Goal: Transaction & Acquisition: Purchase product/service

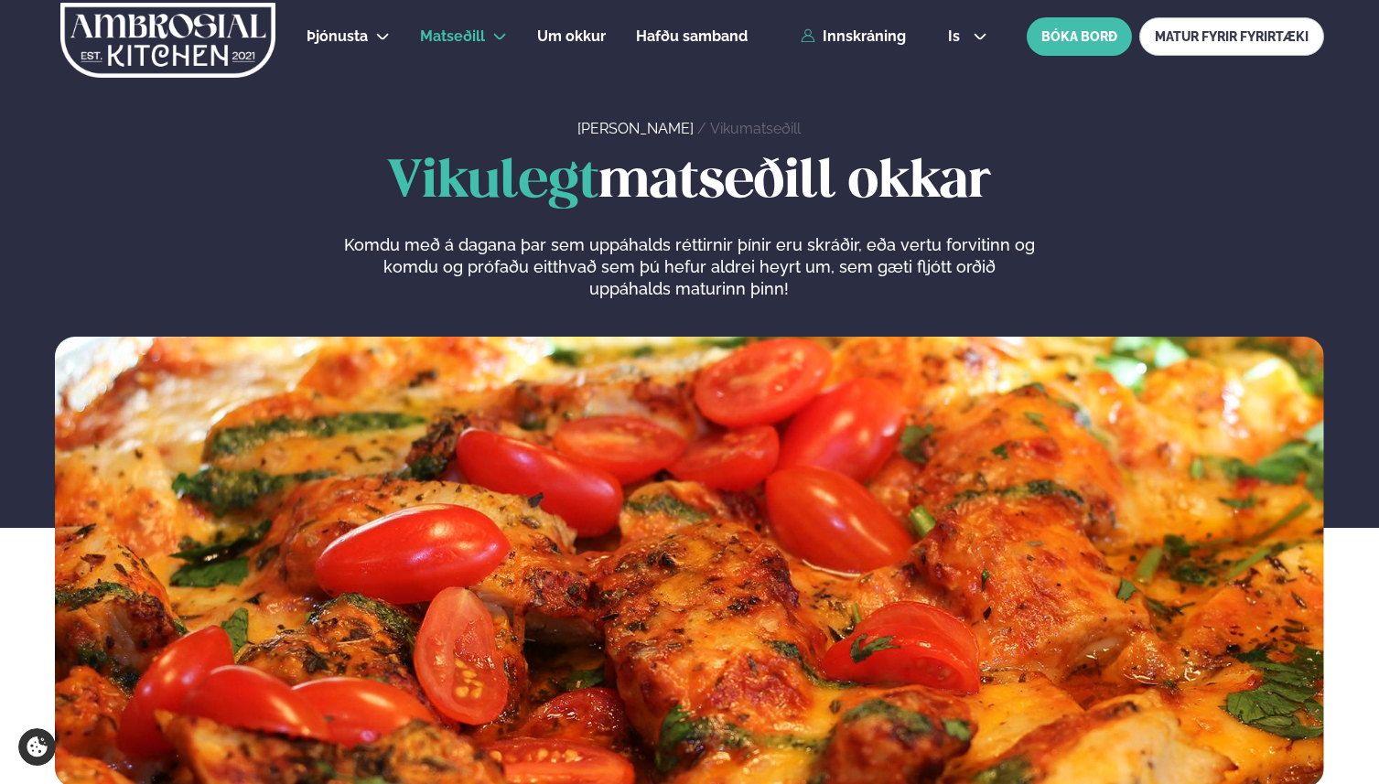
click at [847, 27] on div "Þjónusta Hádegismatur fyrir fyrirtæki Fyrirtækja veitingar Einkapartý Matseðill…" at bounding box center [689, 36] width 1379 height 73
click at [847, 36] on link "Innskráning" at bounding box center [853, 36] width 105 height 16
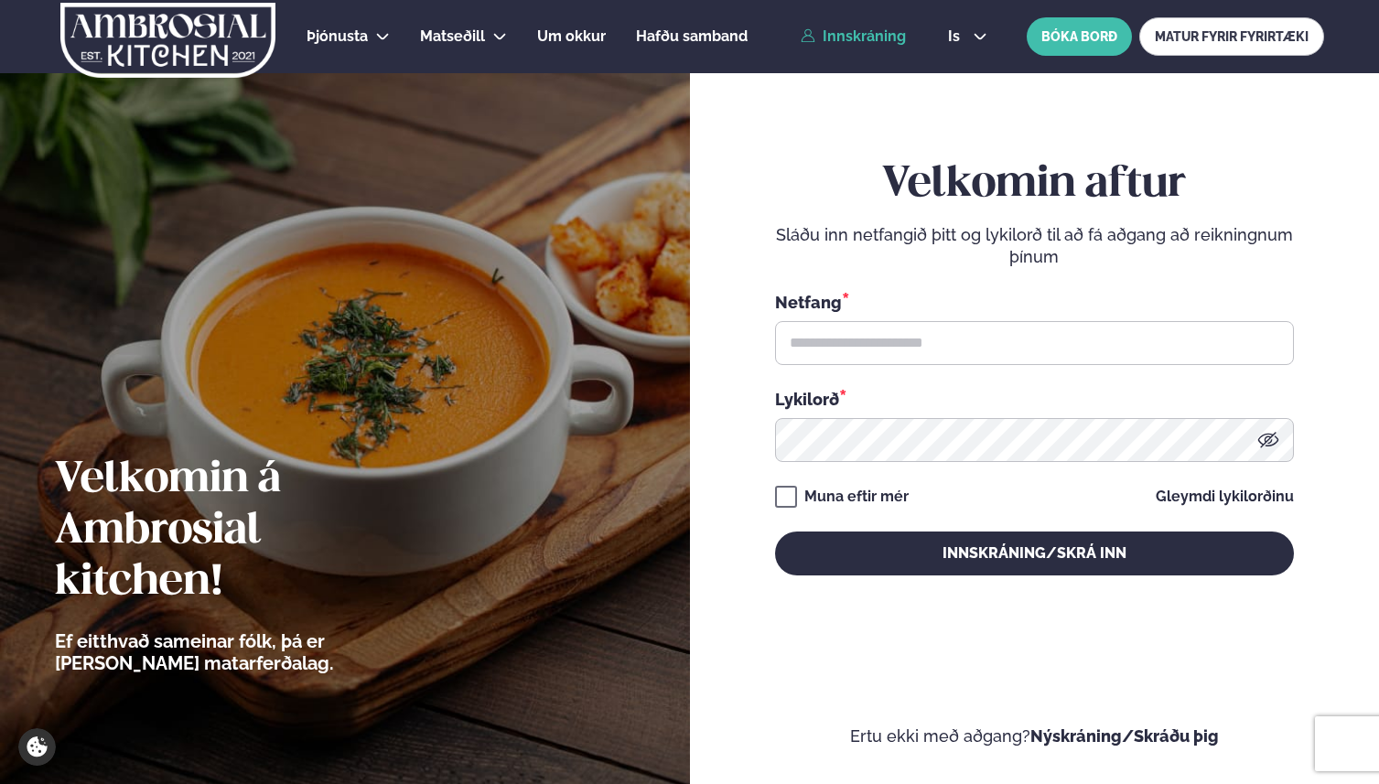
click at [957, 309] on div "Netfang *" at bounding box center [1034, 302] width 519 height 24
click at [951, 328] on input "text" at bounding box center [1034, 343] width 519 height 44
type input "**********"
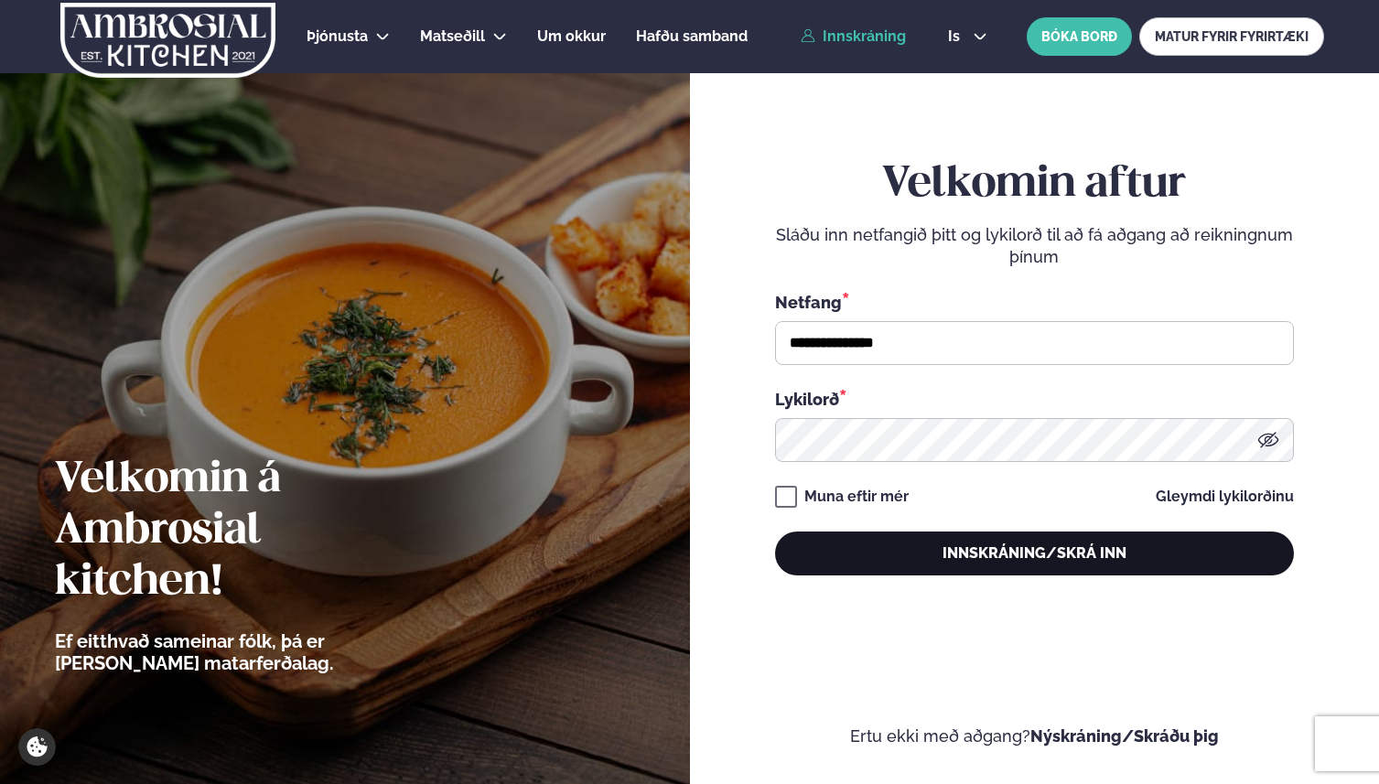
click at [974, 552] on button "Innskráning/Skrá inn" at bounding box center [1034, 554] width 519 height 44
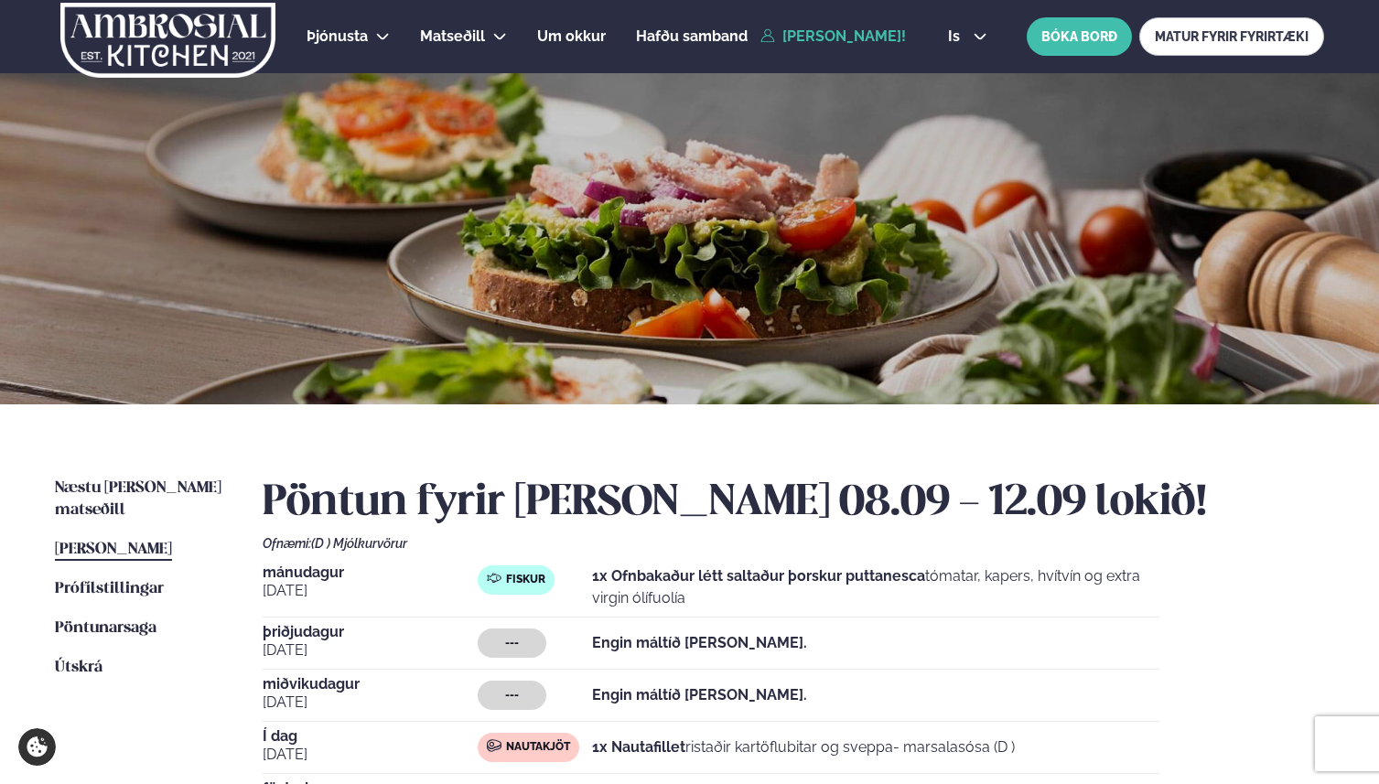
drag, startPoint x: 678, startPoint y: 430, endPoint x: 673, endPoint y: 422, distance: 9.4
click at [673, 427] on div "Næstu [PERSON_NAME] matseðill Næsta vika [PERSON_NAME] matseðill [PERSON_NAME] …" at bounding box center [689, 693] width 1379 height 578
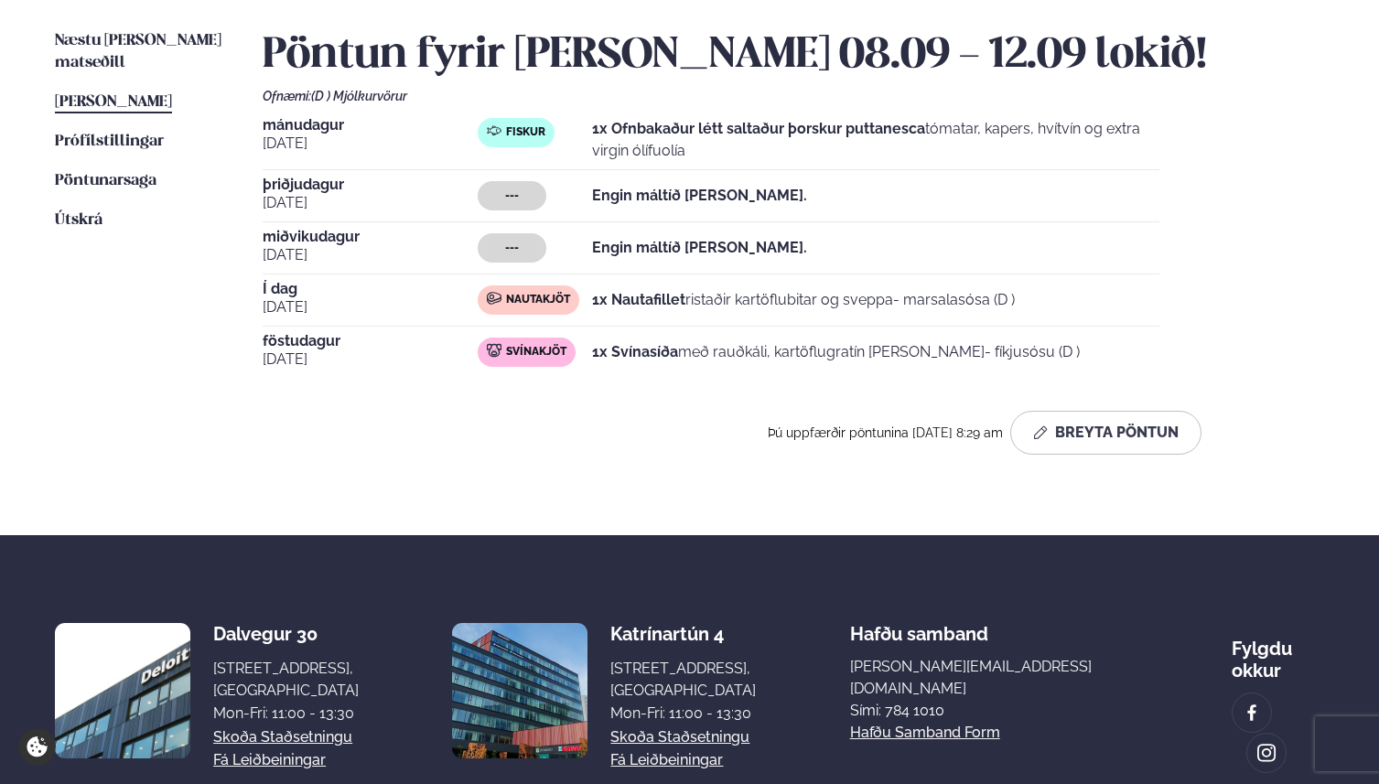
scroll to position [569, 0]
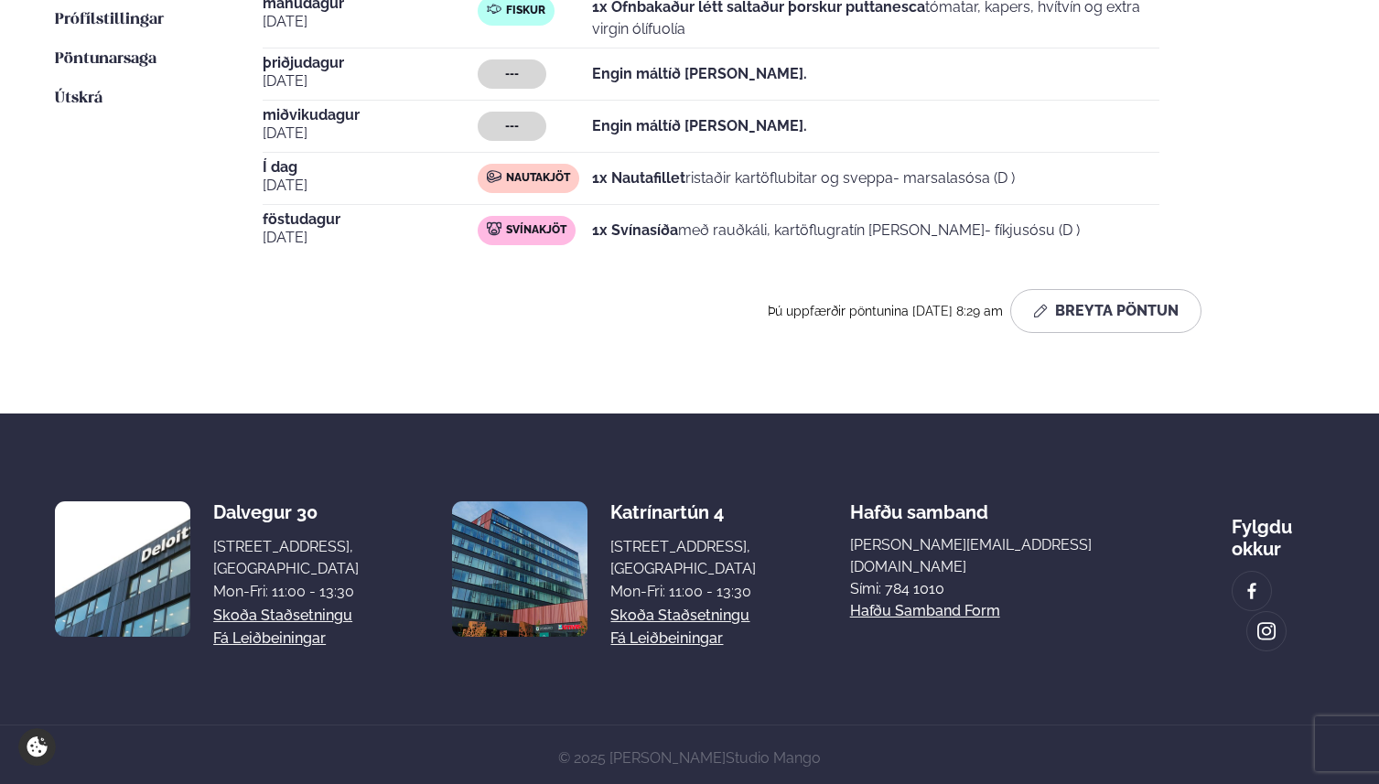
click at [635, 419] on section "Dalvegur 30 Dalvegur 30, [GEOGRAPHIC_DATA], [GEOGRAPHIC_DATA] Mon-Fri: 11:00 - …" at bounding box center [689, 569] width 1269 height 311
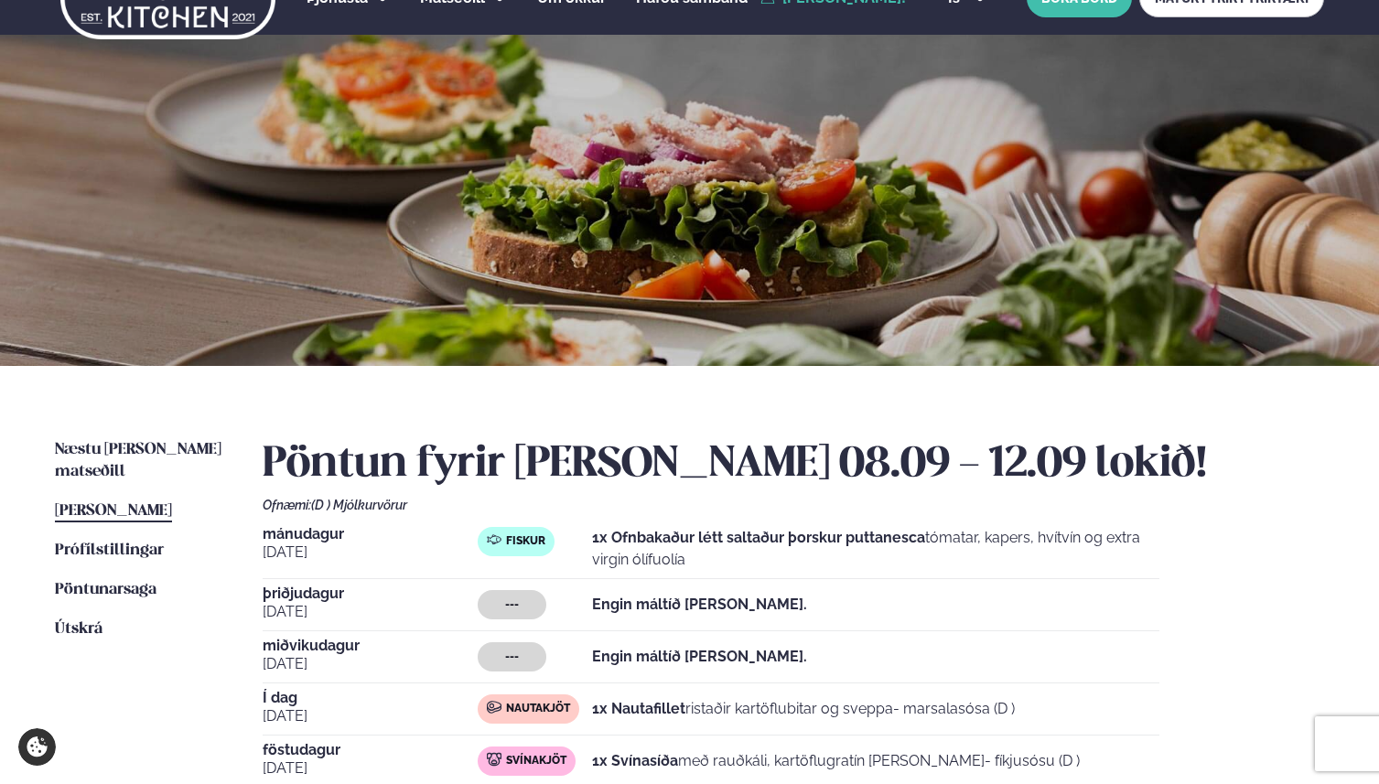
click at [555, 408] on div "Næstu [PERSON_NAME] matseðill Næsta vika [PERSON_NAME] matseðill [PERSON_NAME] …" at bounding box center [689, 655] width 1379 height 578
click at [132, 447] on span "Næstu [PERSON_NAME] matseðill" at bounding box center [138, 461] width 167 height 38
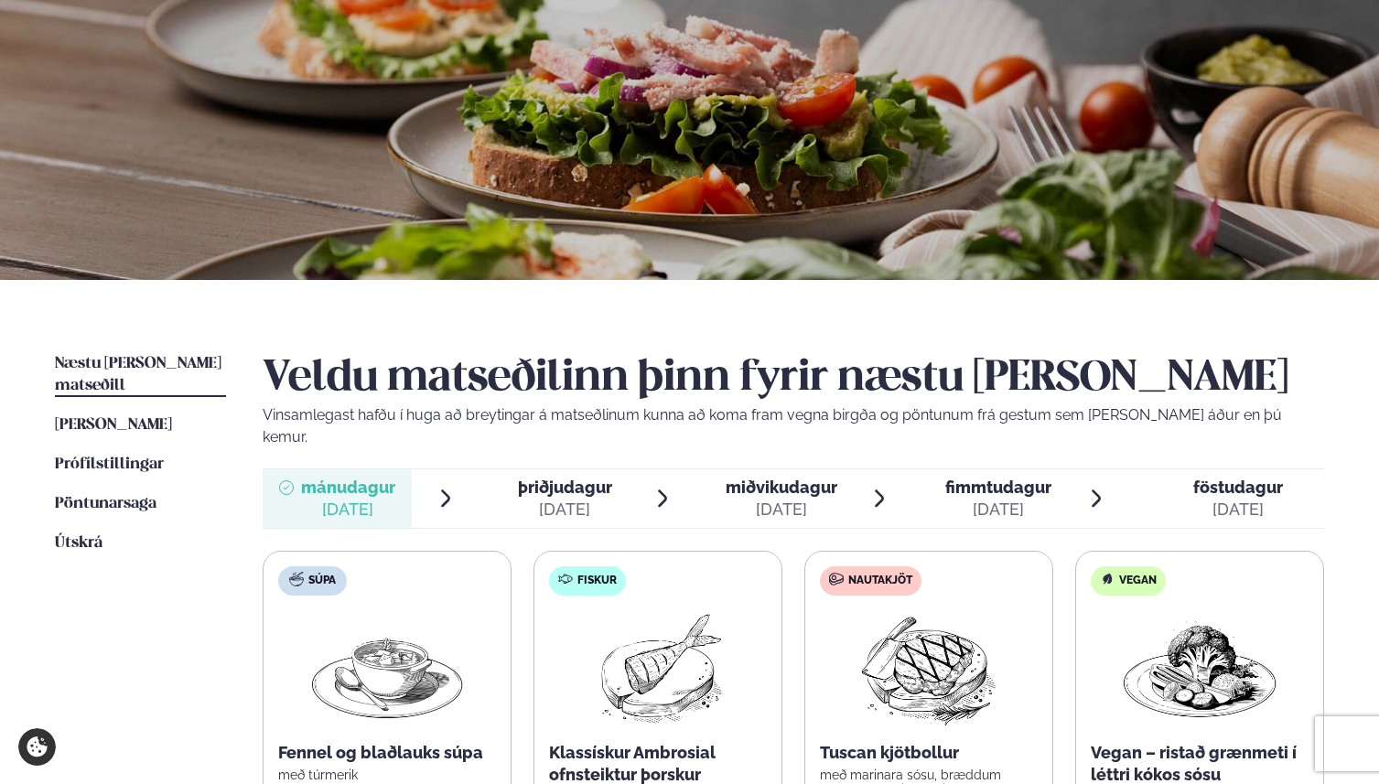
scroll to position [429, 0]
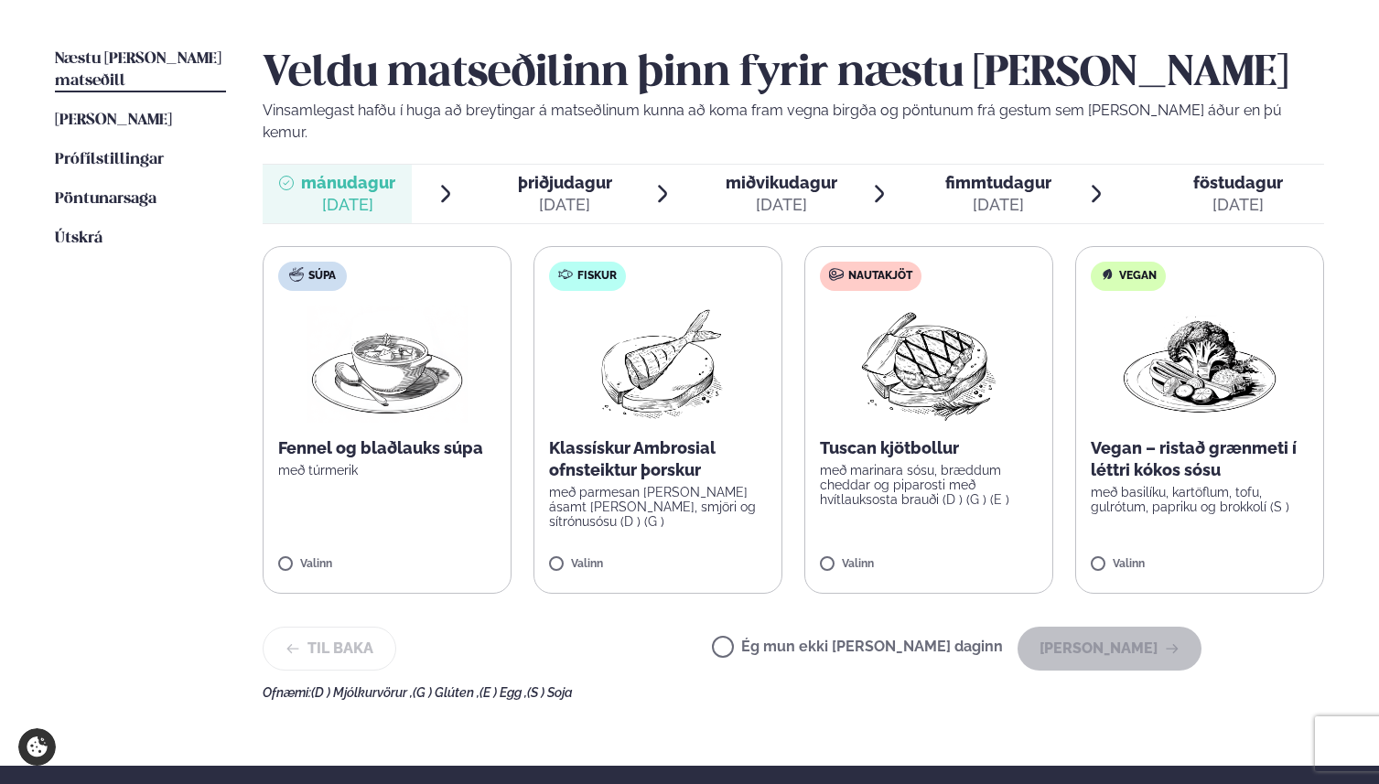
click at [529, 165] on span "þriðjudagur þri. [DATE]" at bounding box center [553, 194] width 149 height 59
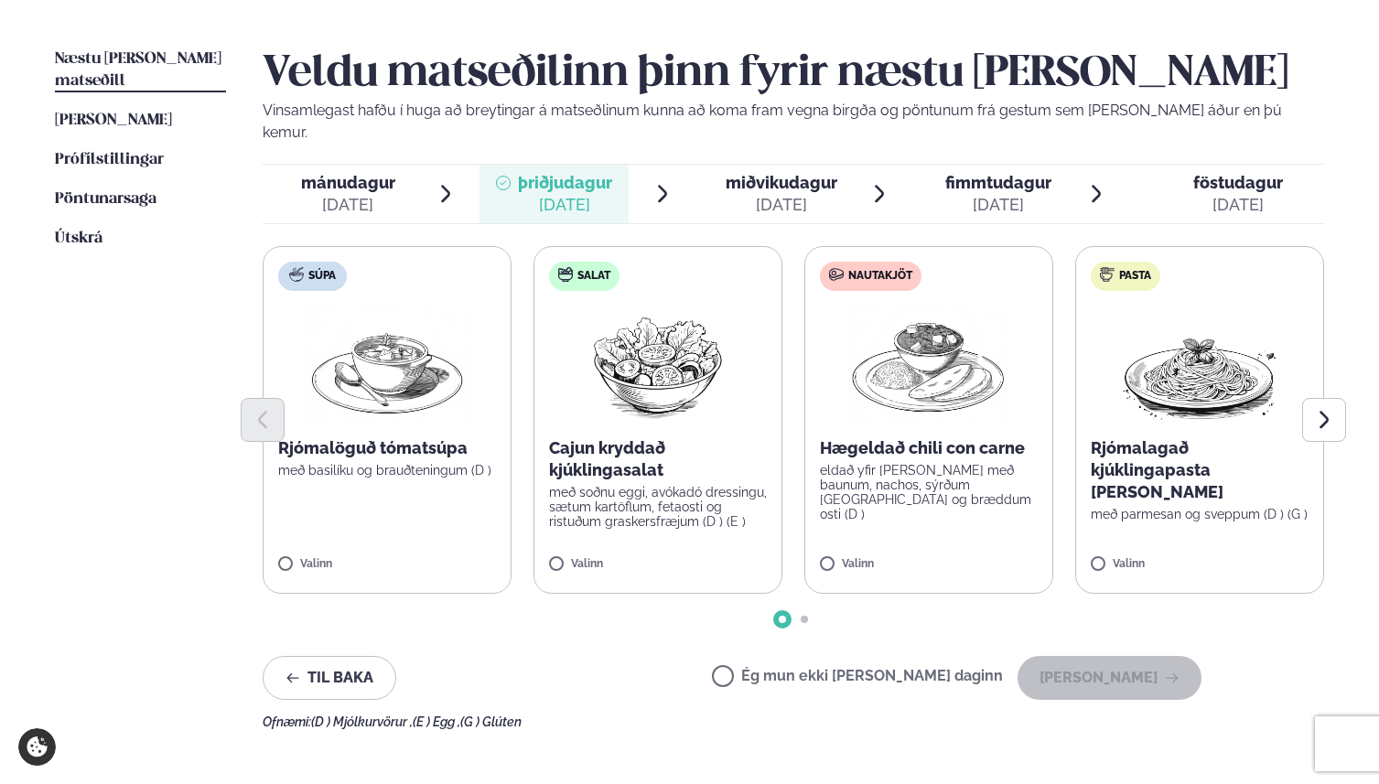
click at [739, 194] on div "[DATE]" at bounding box center [782, 205] width 112 height 22
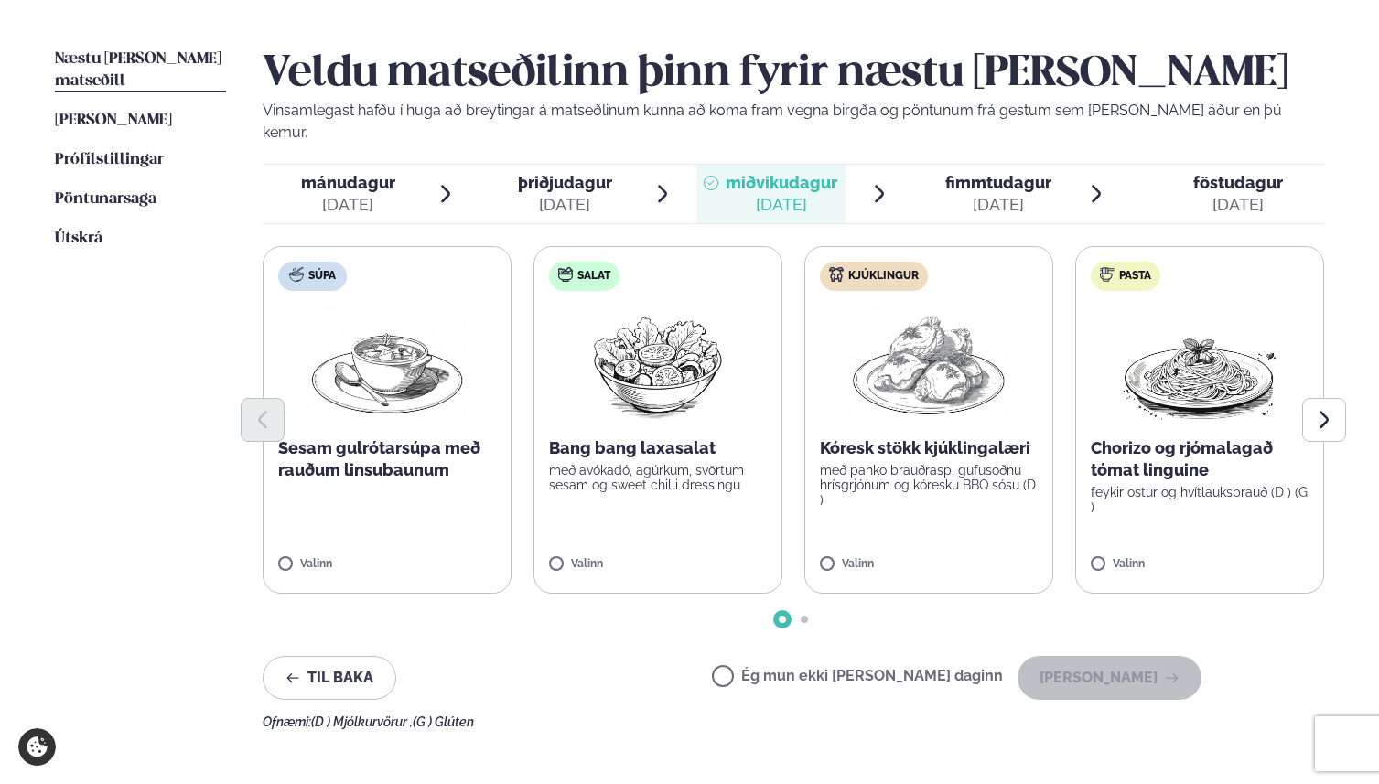
click at [923, 172] on div at bounding box center [930, 194] width 15 height 44
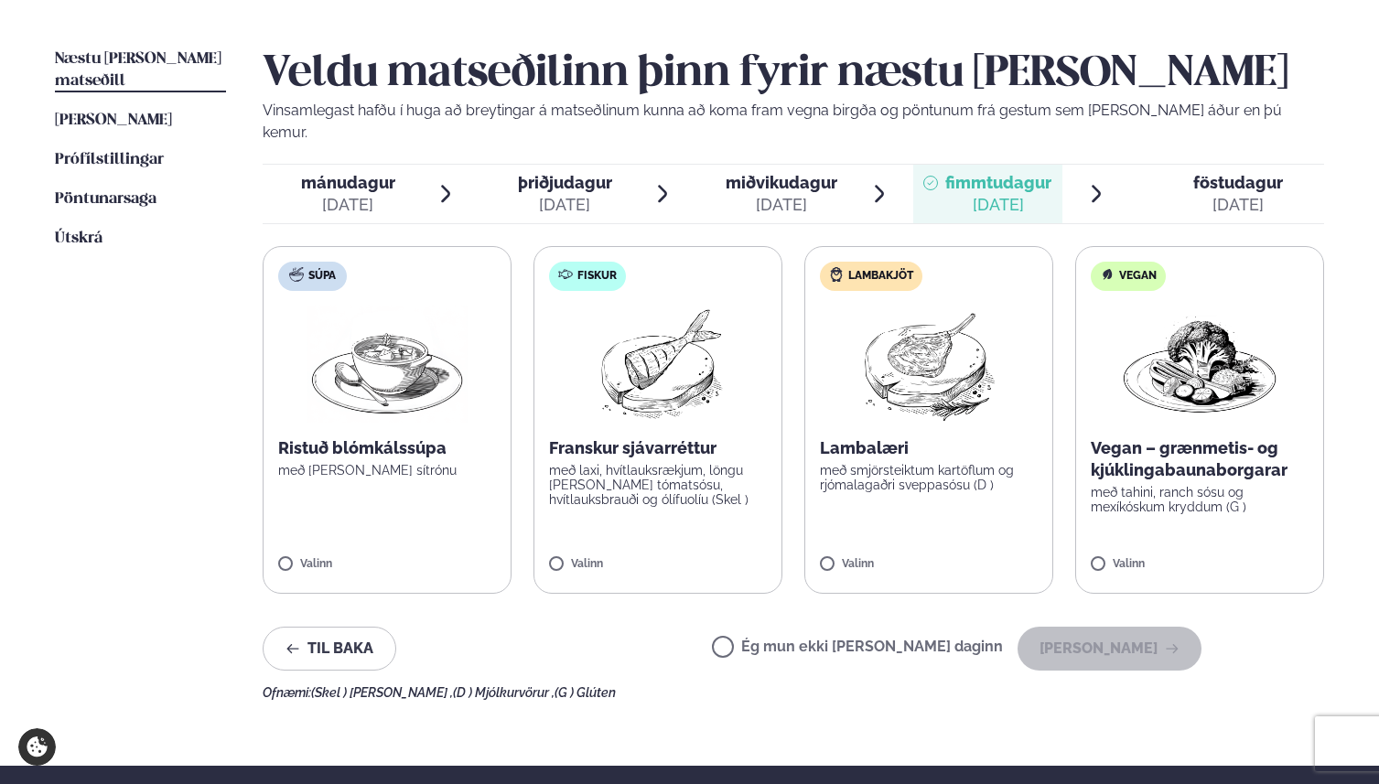
click at [1218, 173] on span "föstudagur" at bounding box center [1238, 182] width 90 height 19
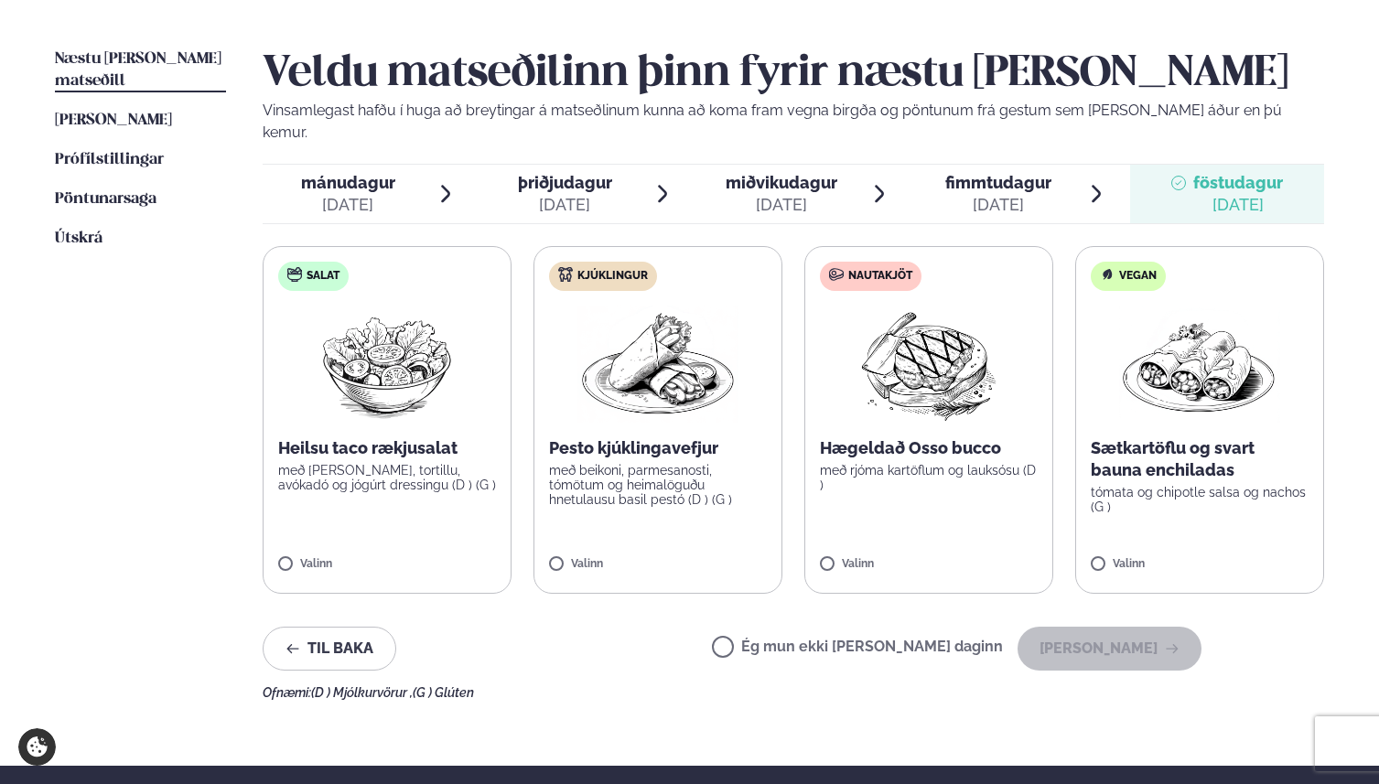
click at [999, 173] on span "fimmtudagur" at bounding box center [998, 182] width 106 height 19
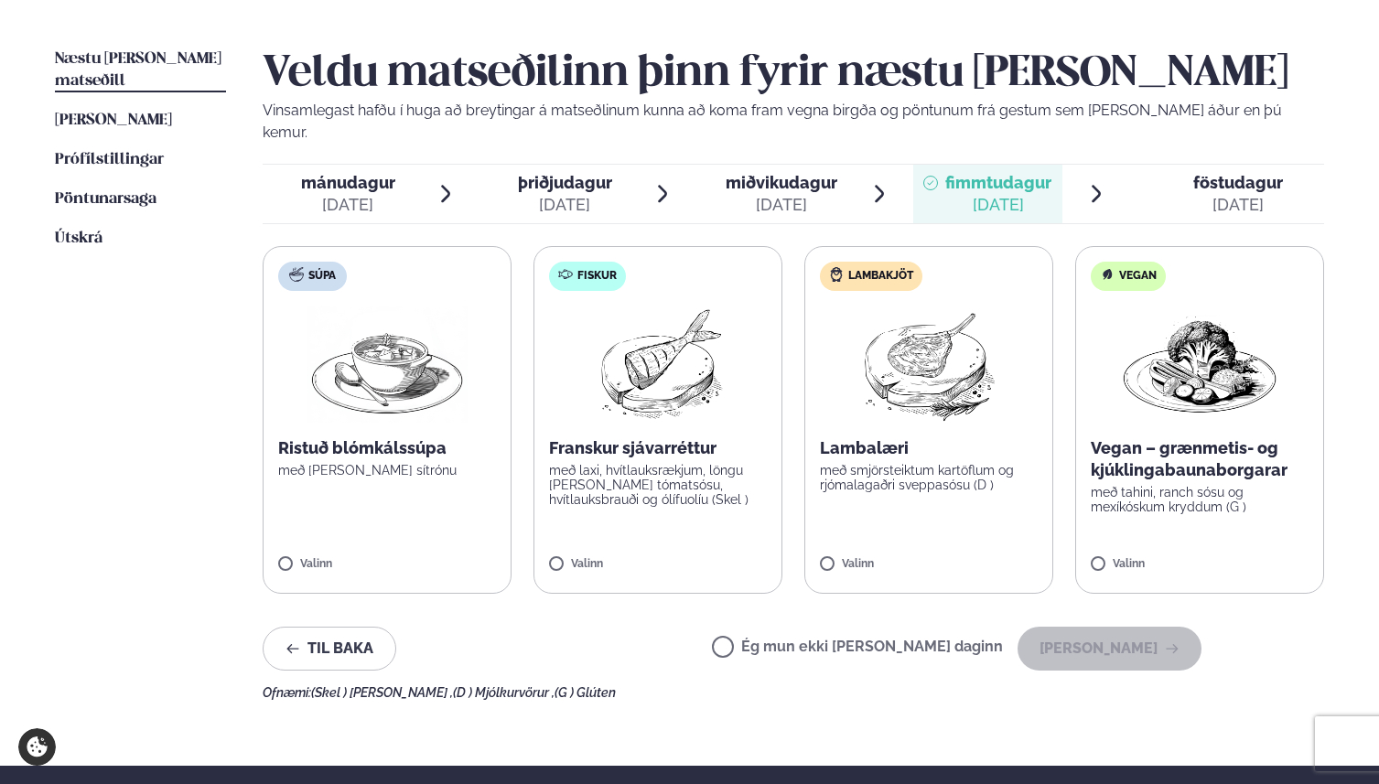
click at [1237, 173] on span "föstudagur" at bounding box center [1238, 182] width 90 height 19
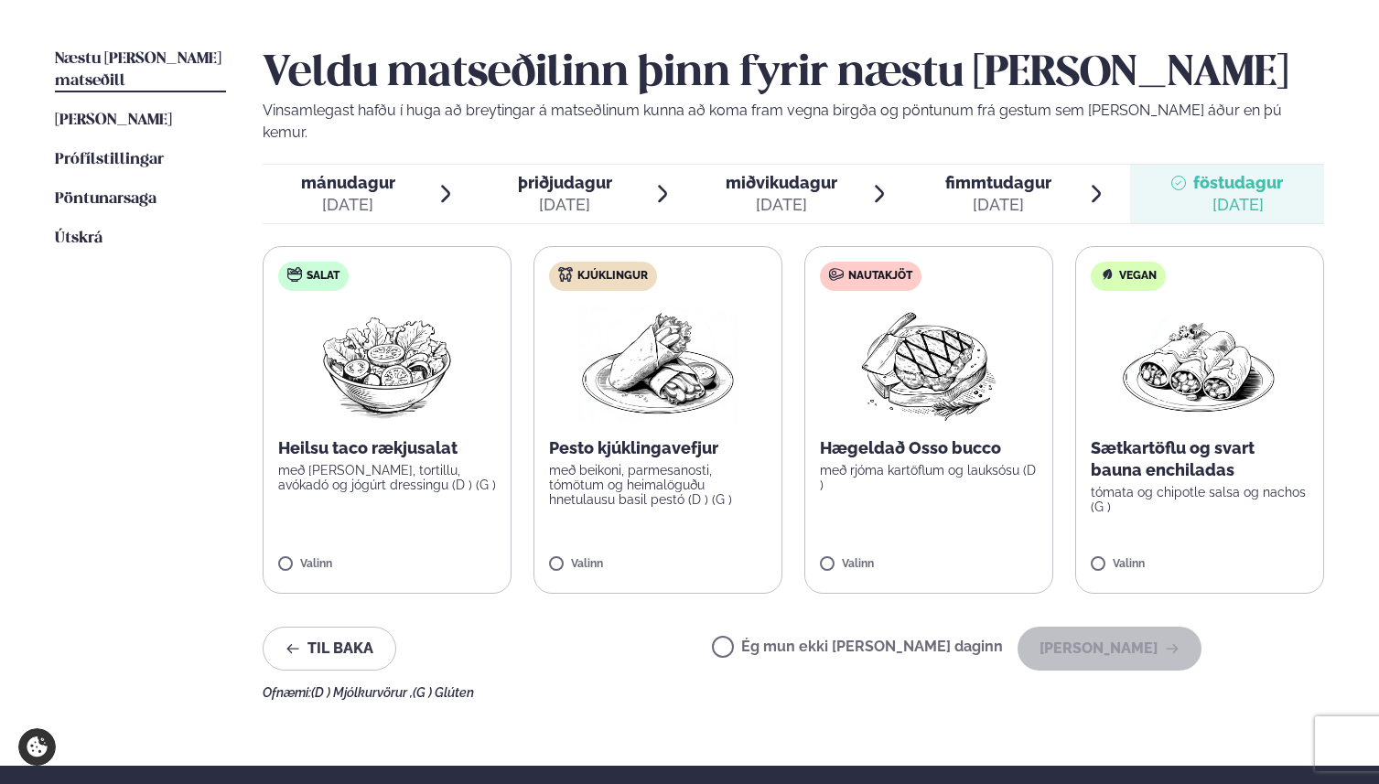
click at [966, 172] on div "fimmtudagur fim." at bounding box center [998, 183] width 106 height 22
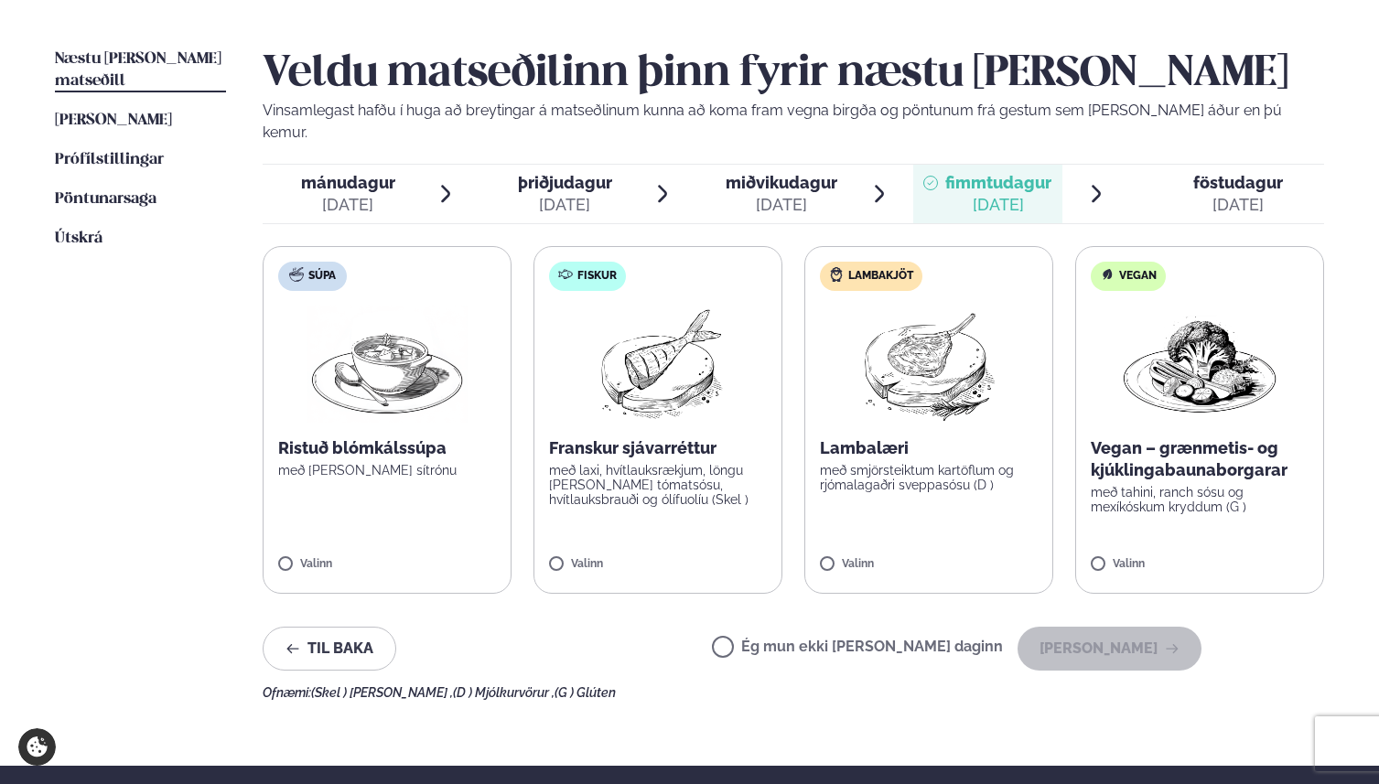
click at [347, 173] on span "mánudagur" at bounding box center [348, 182] width 94 height 19
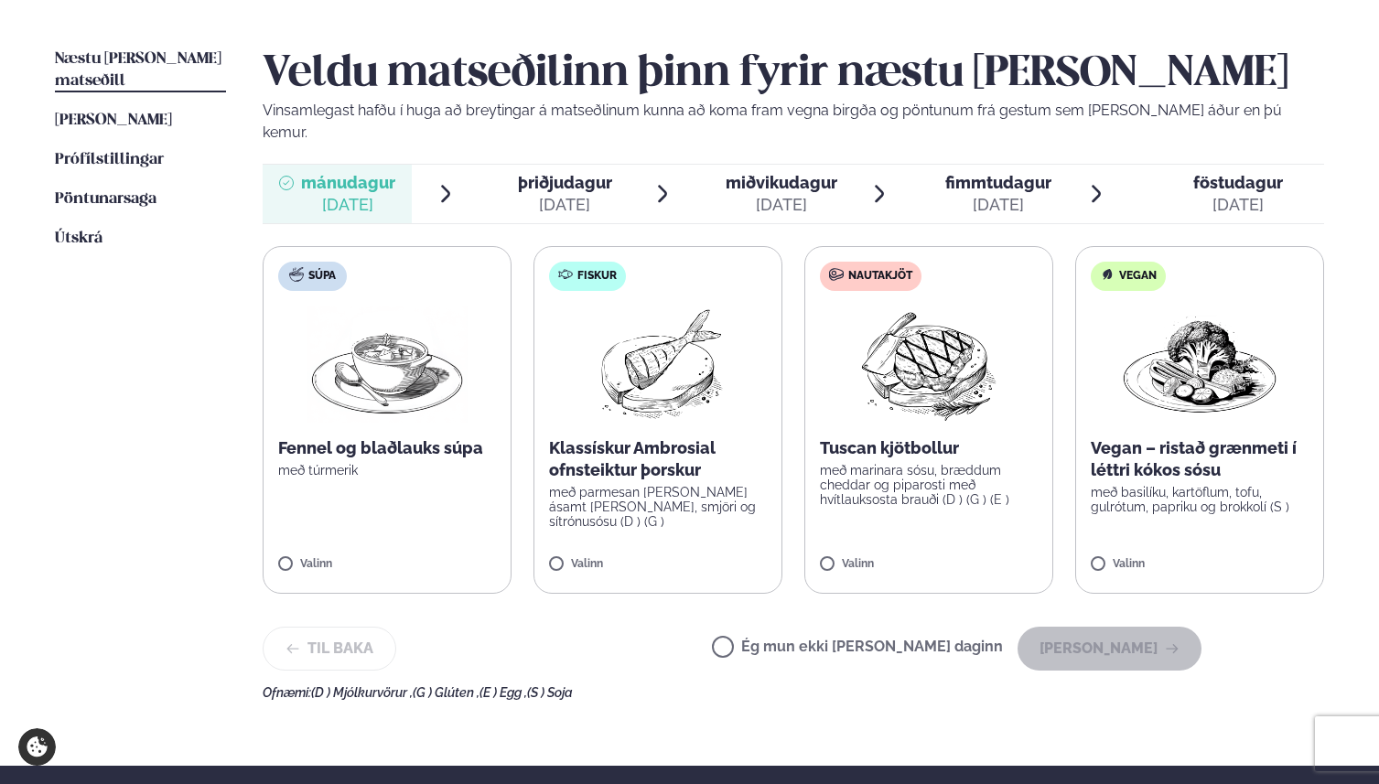
click at [960, 361] on img at bounding box center [929, 364] width 162 height 117
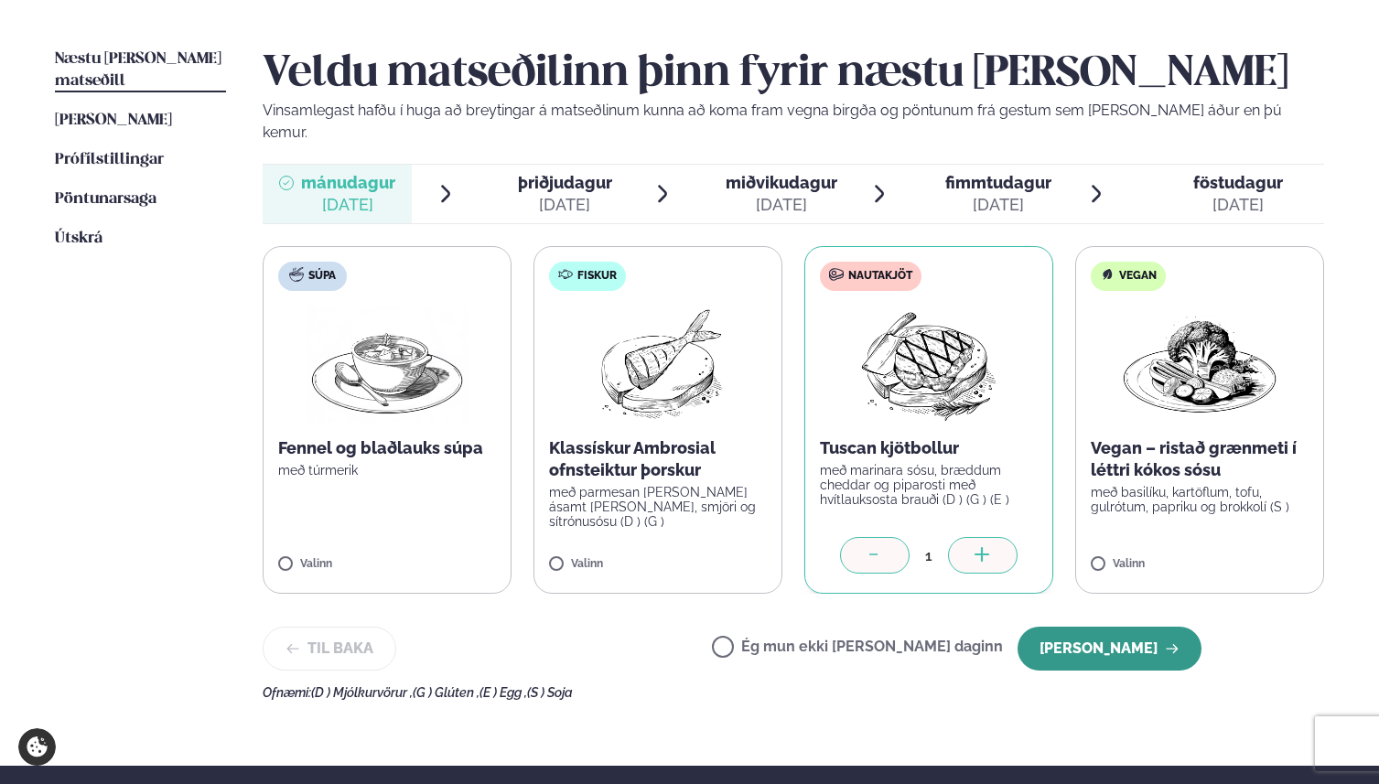
click at [1087, 628] on button "[PERSON_NAME]" at bounding box center [1109, 649] width 184 height 44
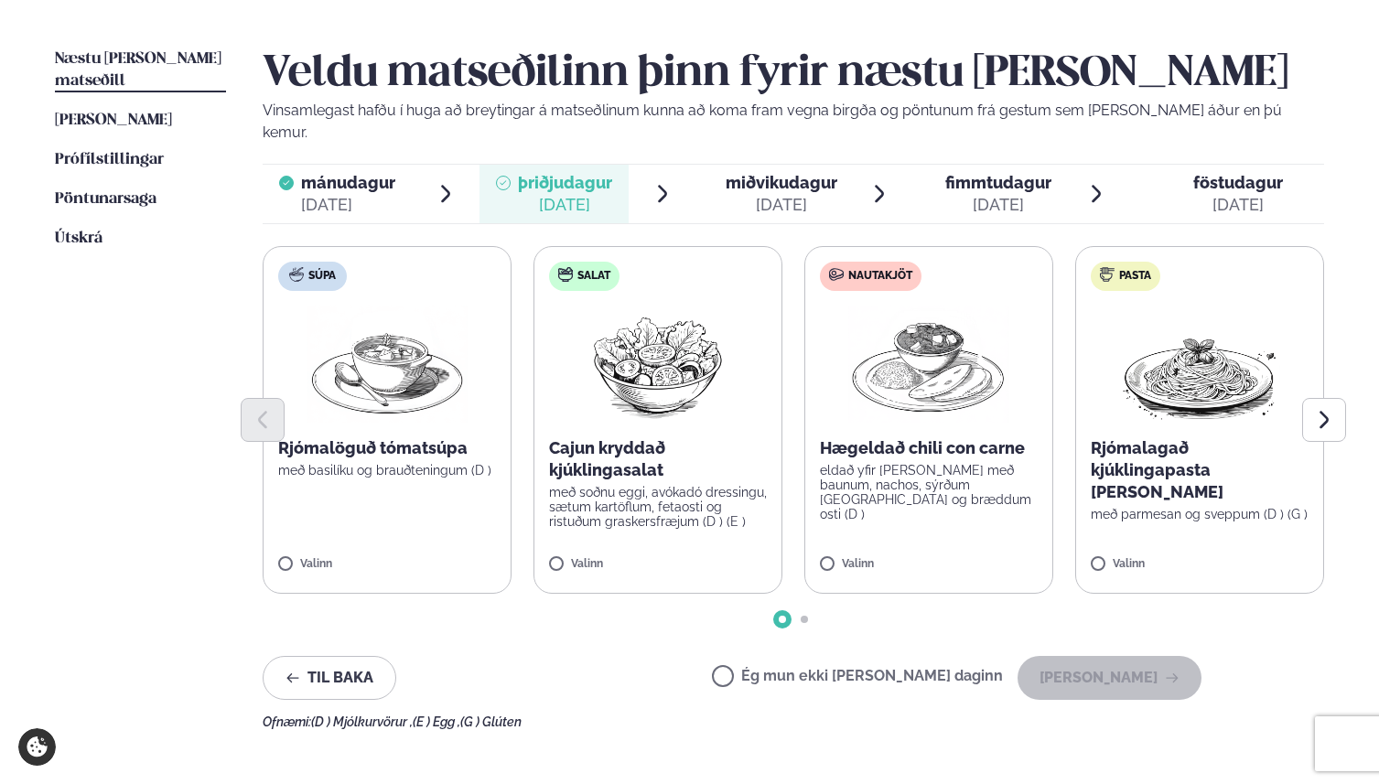
click at [760, 173] on span "miðvikudagur" at bounding box center [782, 182] width 112 height 19
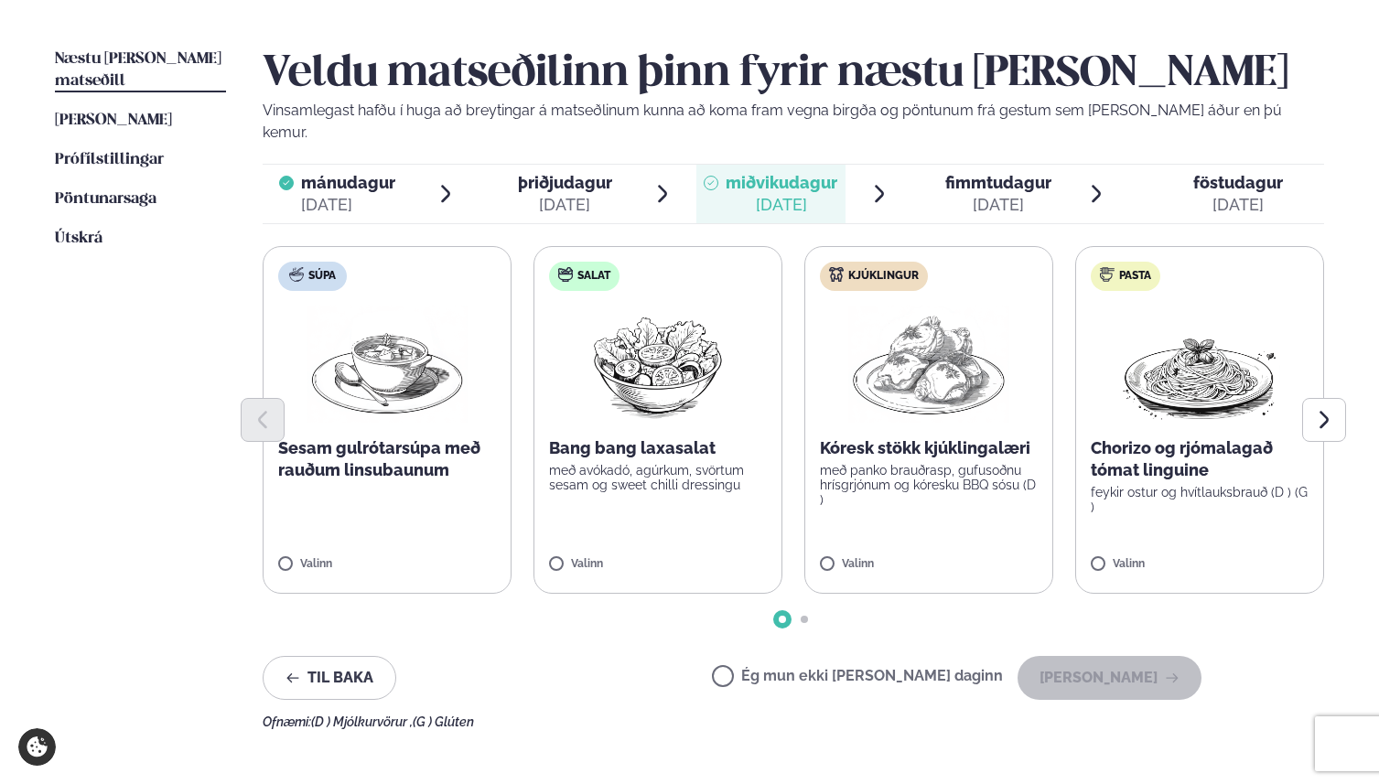
click at [936, 176] on icon at bounding box center [930, 183] width 15 height 15
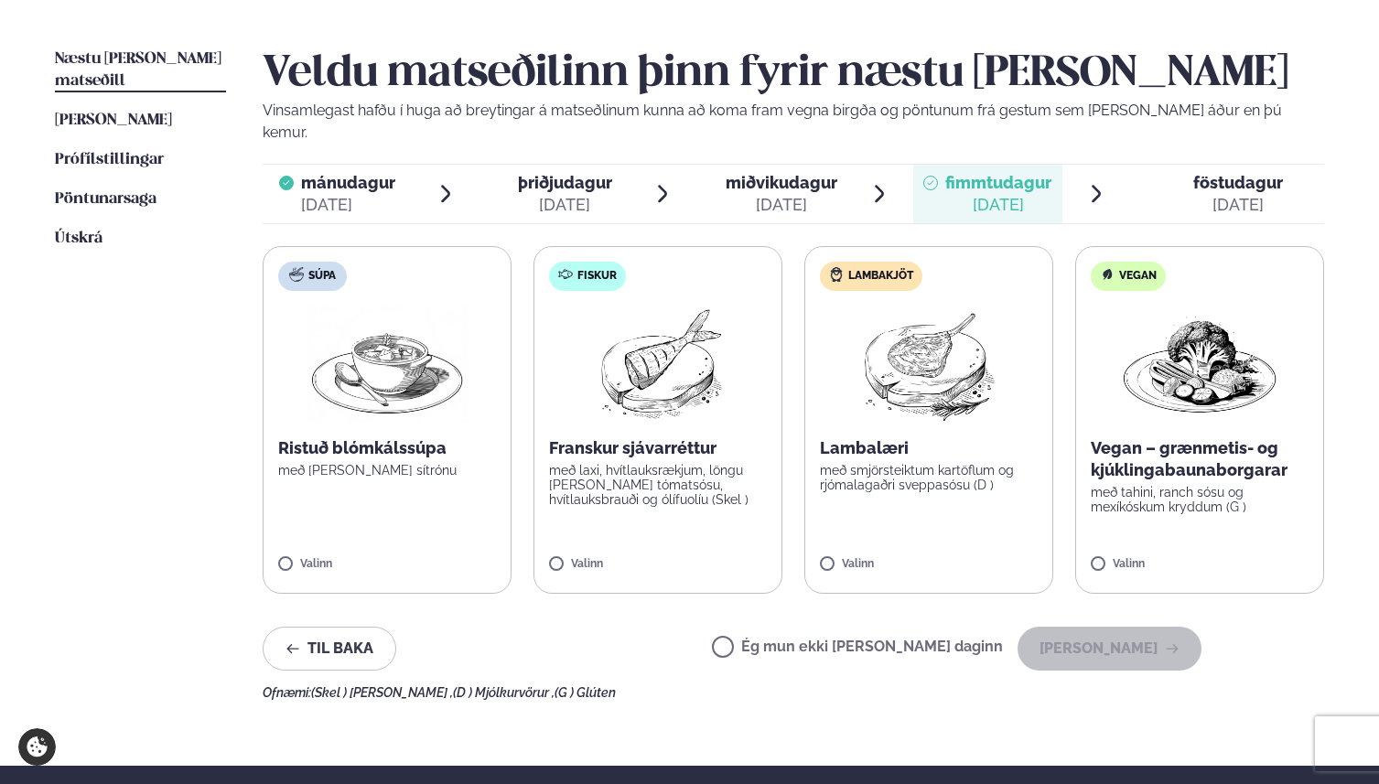
click at [970, 173] on span "fimmtudagur" at bounding box center [998, 182] width 106 height 19
click at [903, 328] on img at bounding box center [929, 364] width 162 height 117
click at [909, 480] on label "Lambakjöt Lambalæri með smjörsteiktum kartöflum og rjómalagaðri sveppasósu (D )…" at bounding box center [928, 420] width 249 height 348
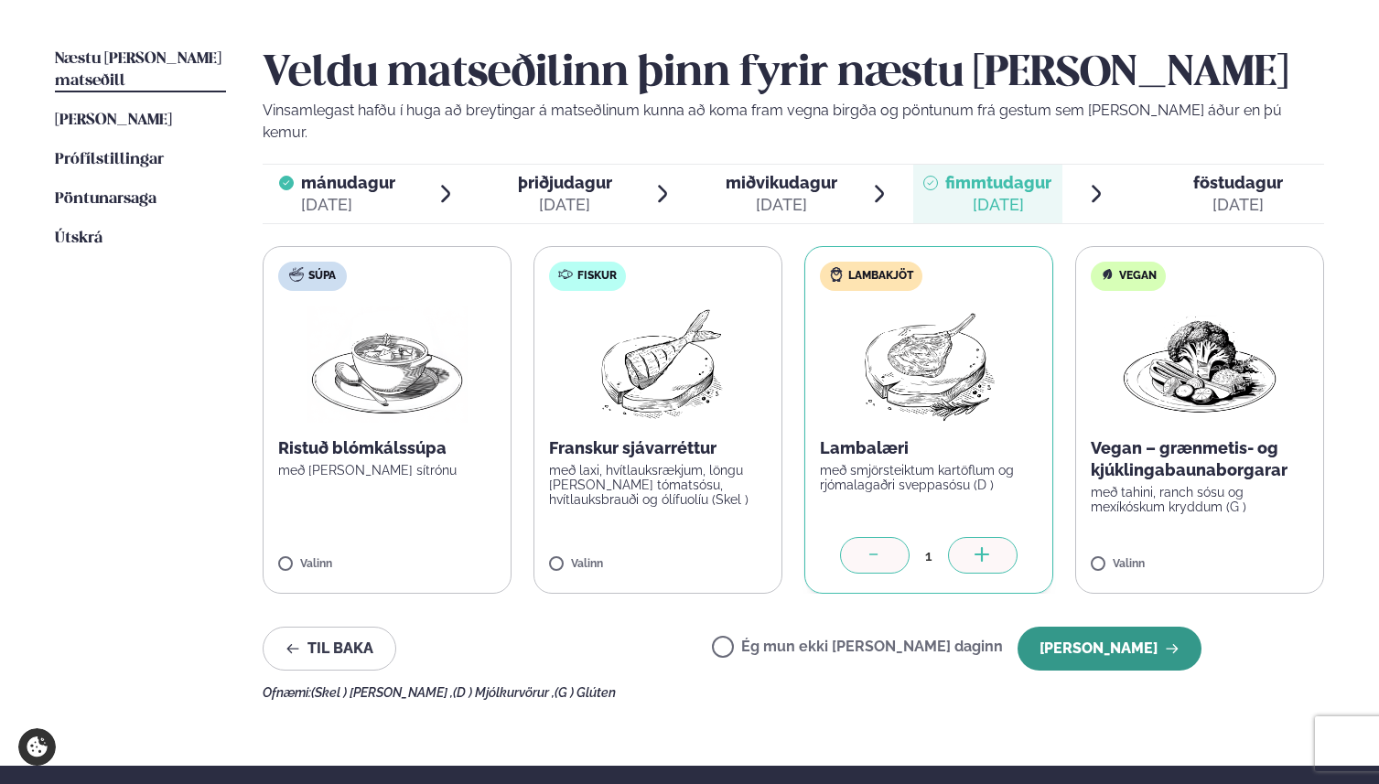
click at [1107, 627] on button "[PERSON_NAME]" at bounding box center [1109, 649] width 184 height 44
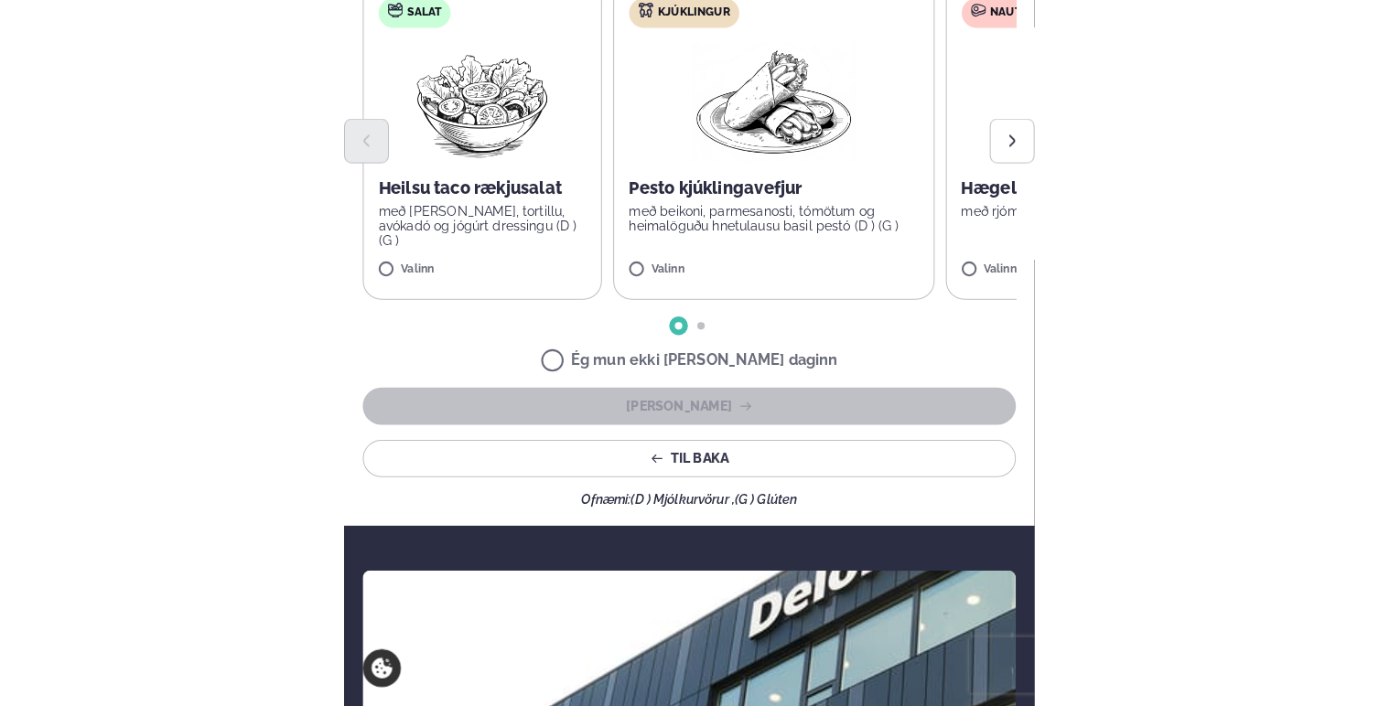
scroll to position [444, 0]
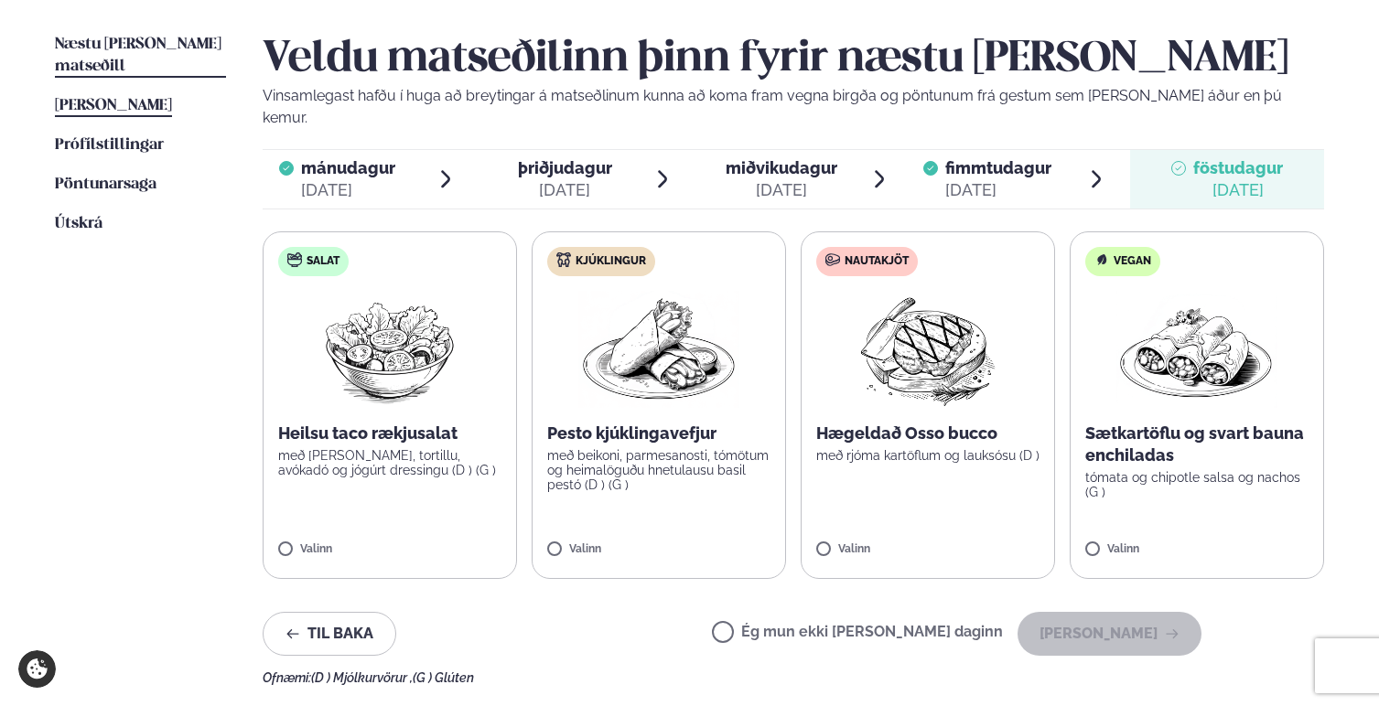
click at [124, 98] on span "[PERSON_NAME]" at bounding box center [113, 106] width 117 height 16
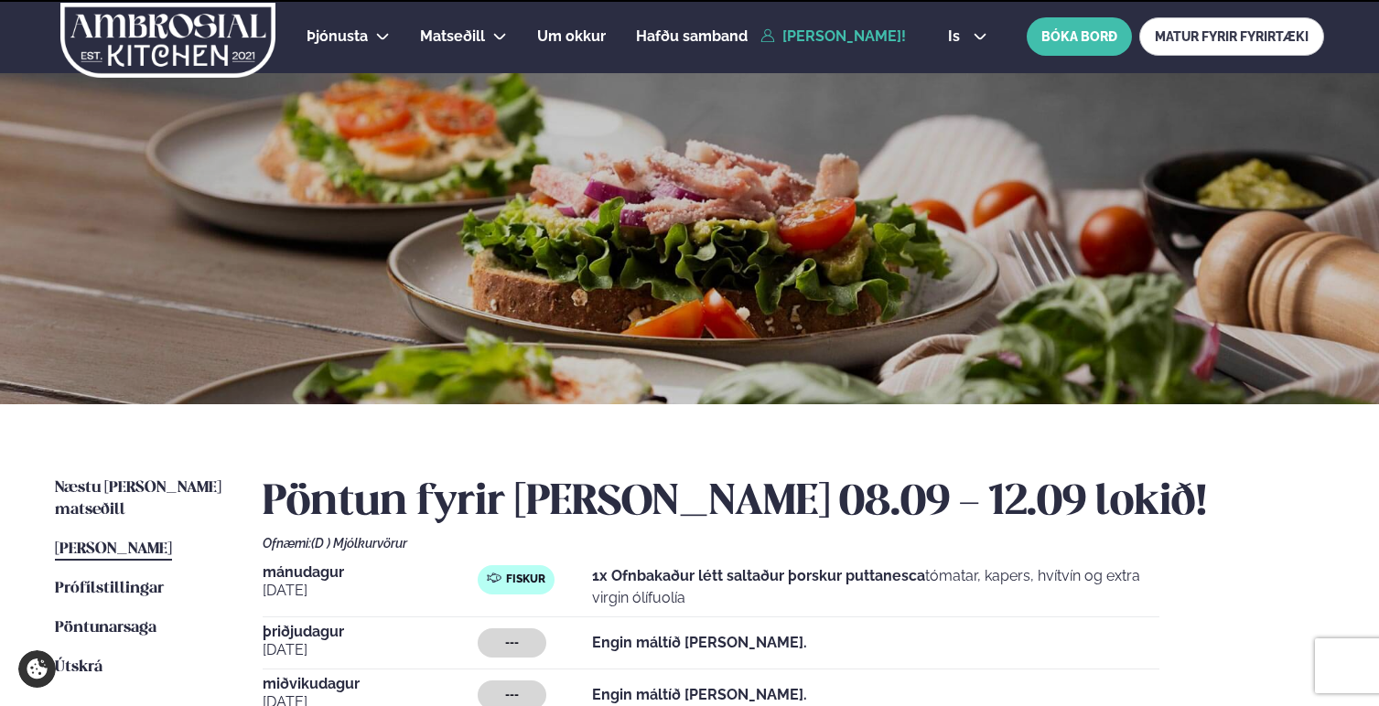
scroll to position [418, 0]
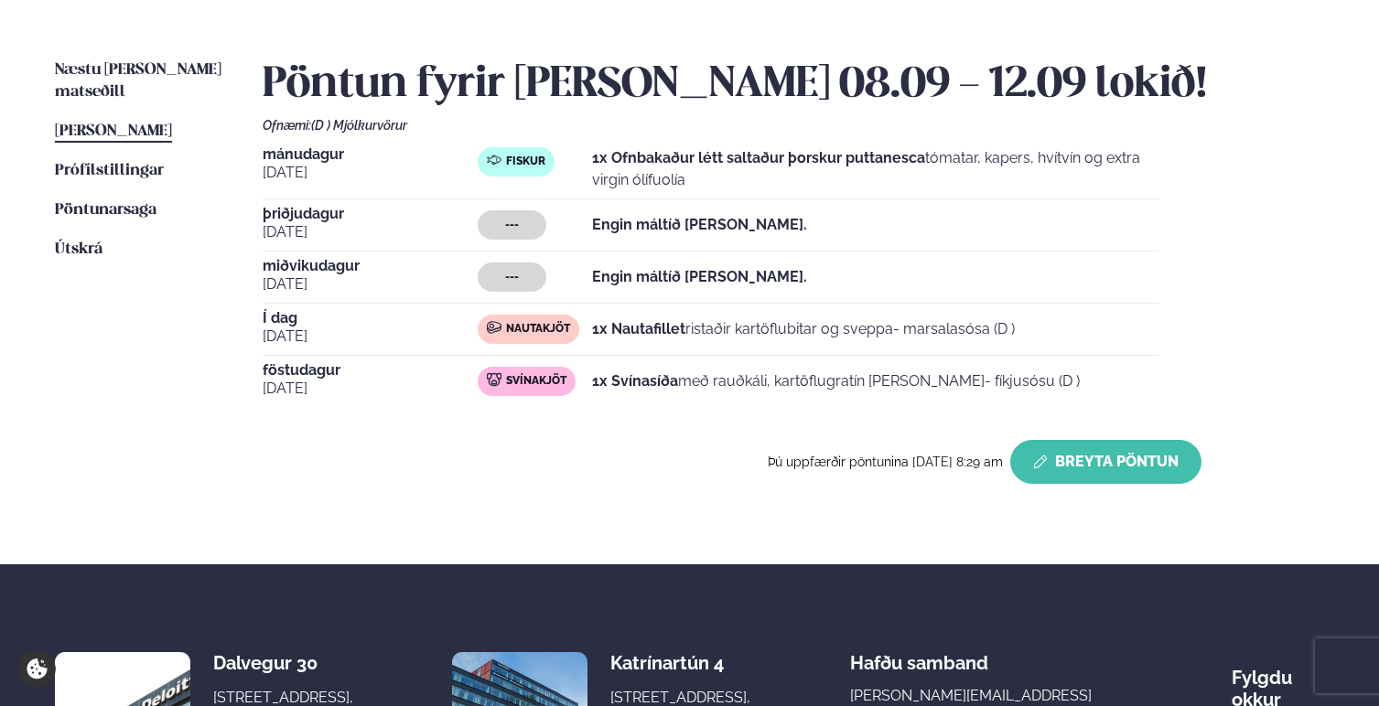
click at [1099, 452] on button "Breyta Pöntun" at bounding box center [1105, 462] width 191 height 44
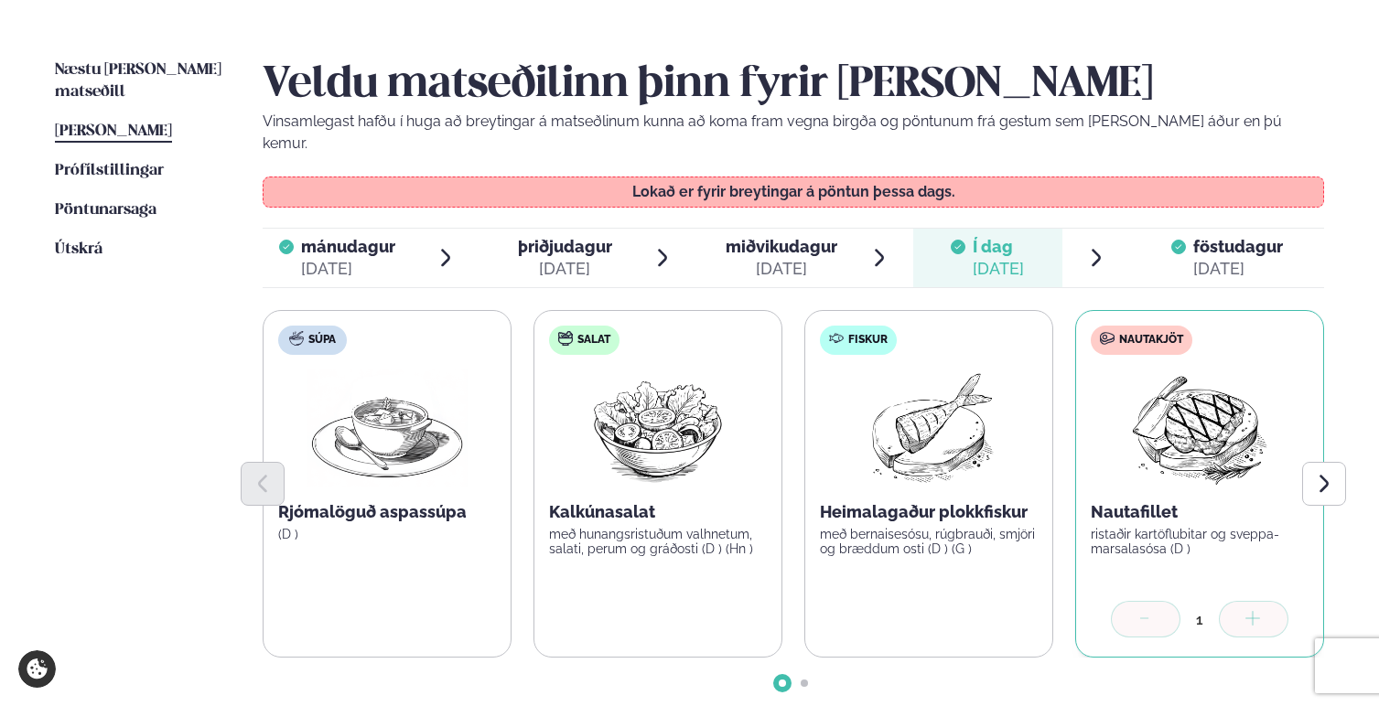
click at [1204, 237] on span "föstudagur" at bounding box center [1238, 246] width 90 height 19
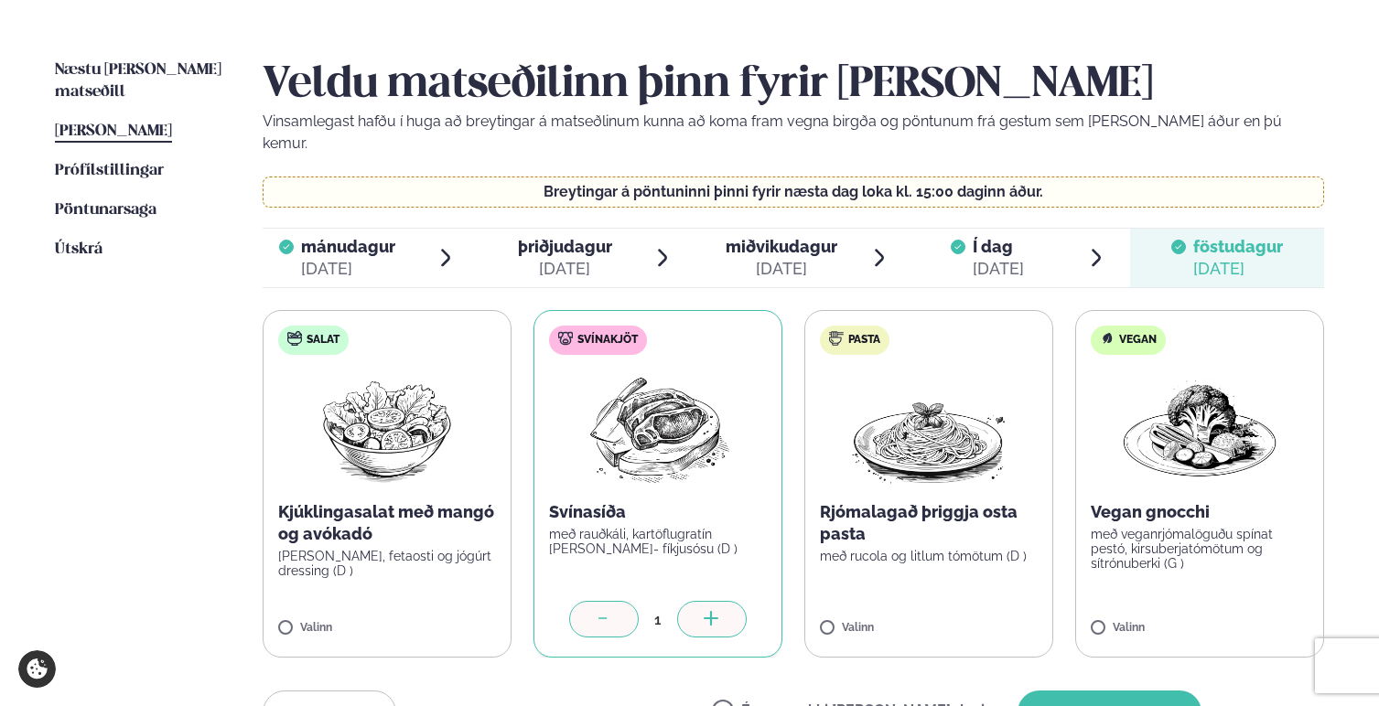
click at [606, 611] on icon at bounding box center [604, 620] width 18 height 18
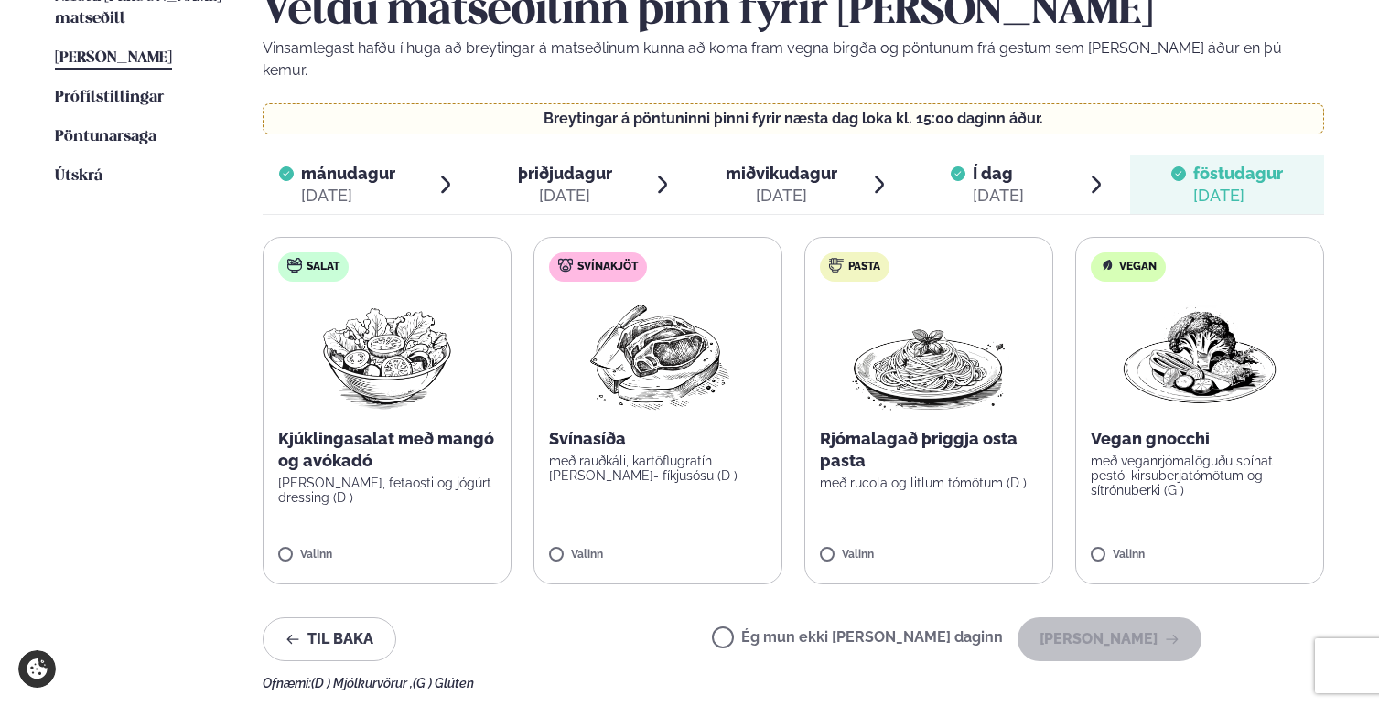
click at [867, 630] on label "Ég mun ekki [PERSON_NAME] daginn" at bounding box center [857, 639] width 291 height 19
click at [1096, 623] on button "[PERSON_NAME]" at bounding box center [1109, 640] width 184 height 44
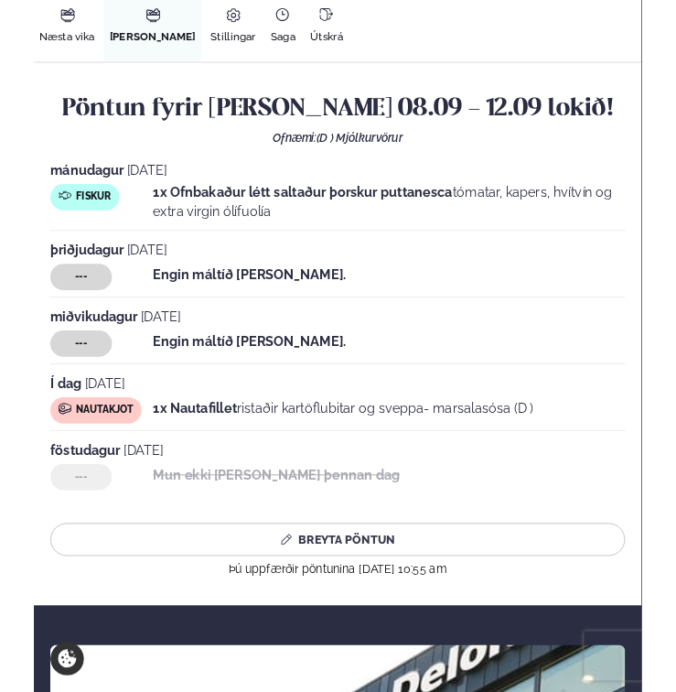
scroll to position [77, 0]
